Goal: Navigation & Orientation: Find specific page/section

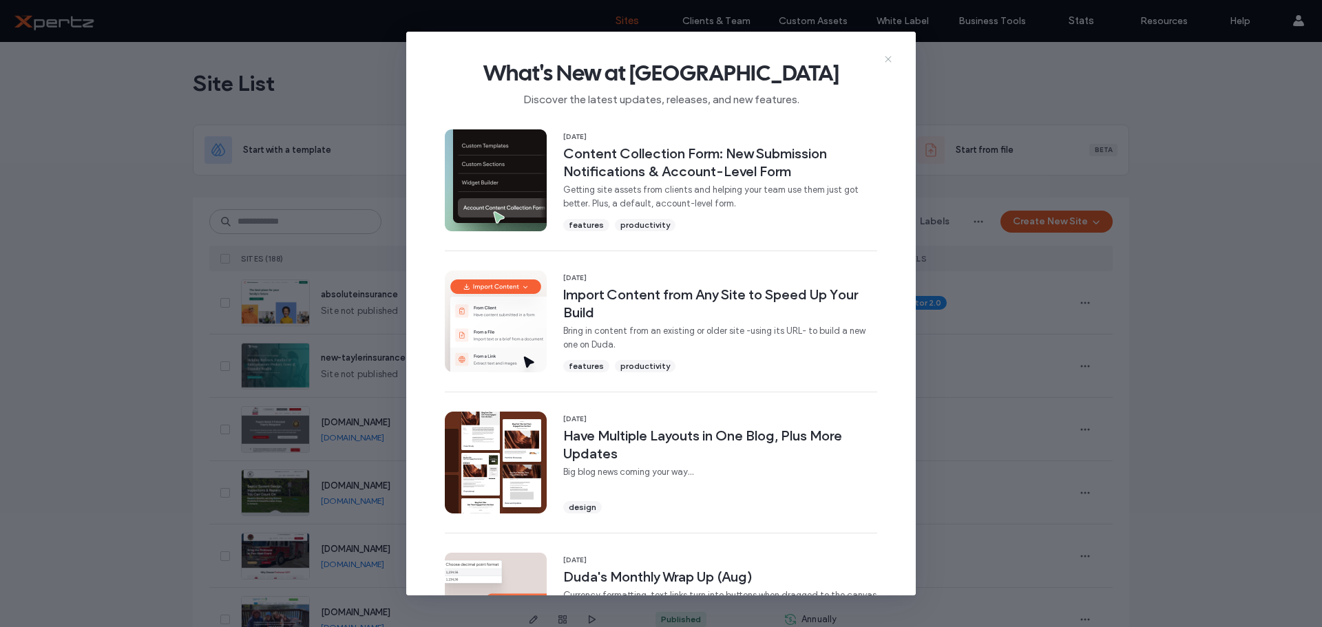
click at [889, 61] on icon at bounding box center [888, 59] width 11 height 11
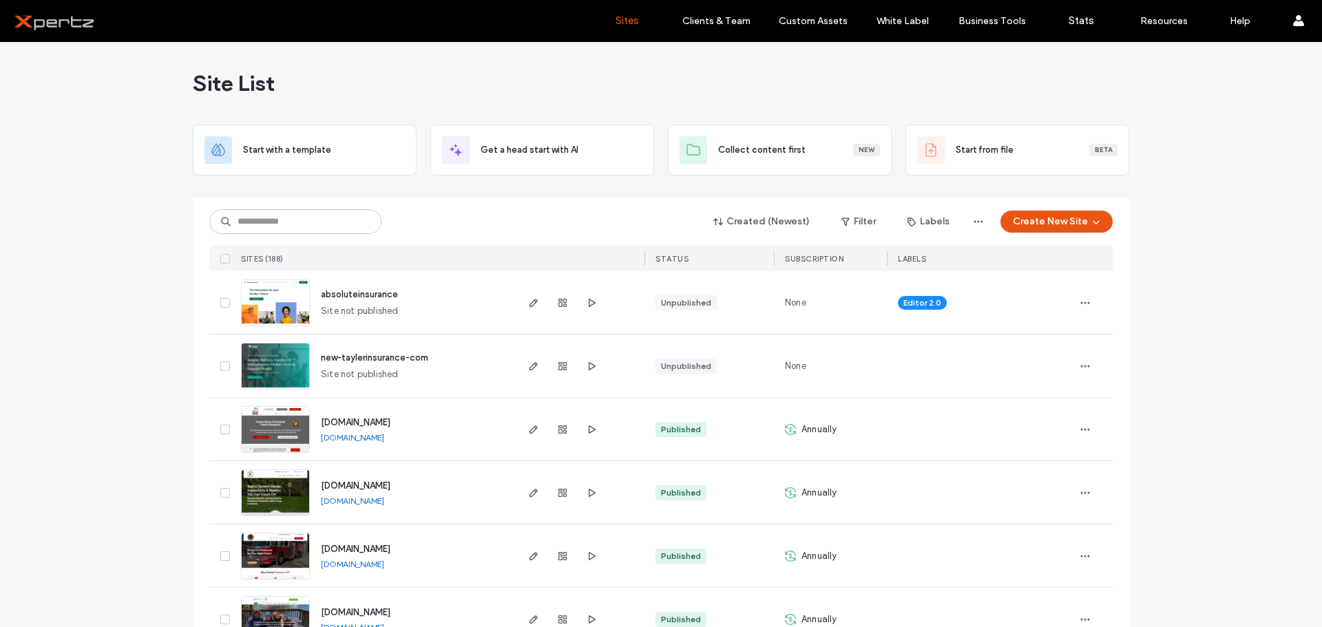
click at [344, 292] on span "absoluteinsurance" at bounding box center [359, 294] width 77 height 10
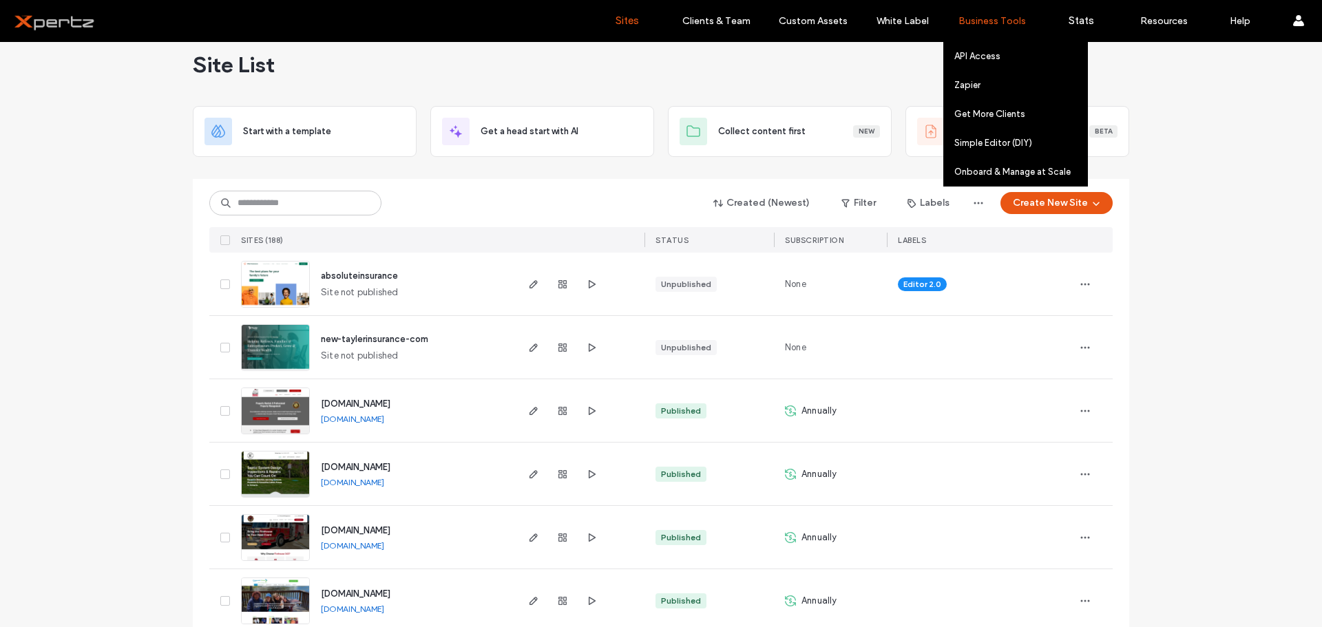
scroll to position [23, 0]
